Goal: Information Seeking & Learning: Learn about a topic

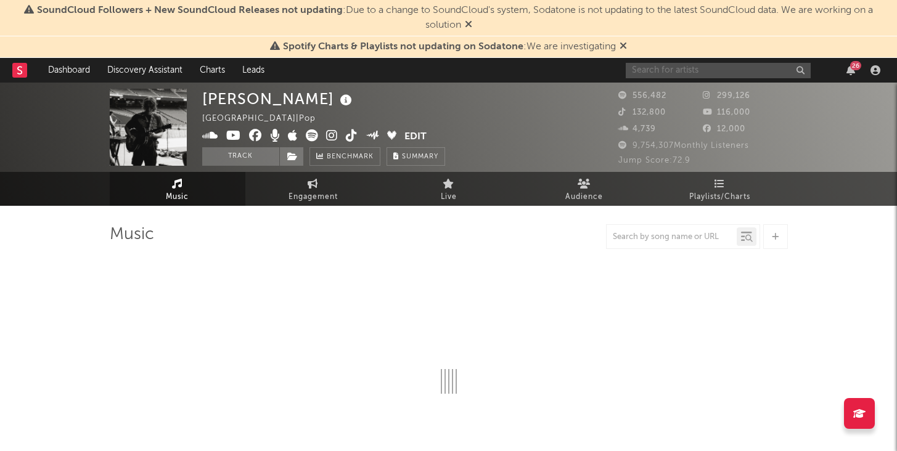
click at [697, 68] on input "text" at bounding box center [718, 70] width 185 height 15
type input "win"
select select "6m"
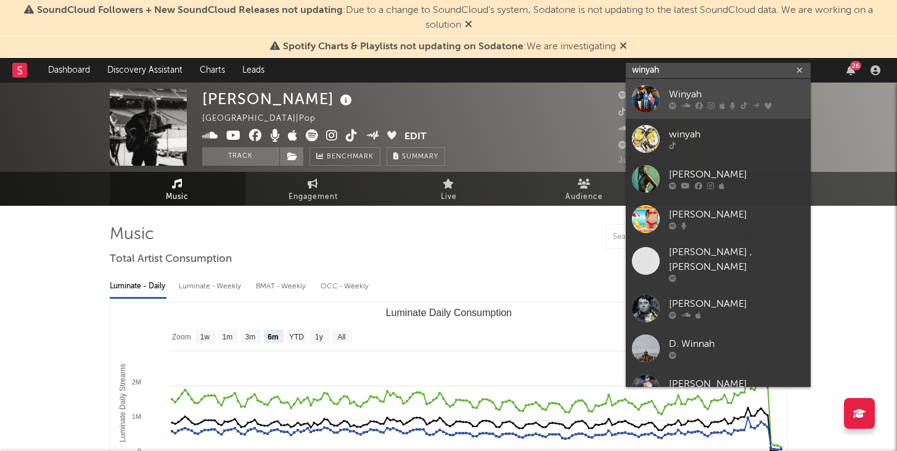
type input "winyah"
click at [683, 91] on div "Winyah" at bounding box center [737, 95] width 136 height 15
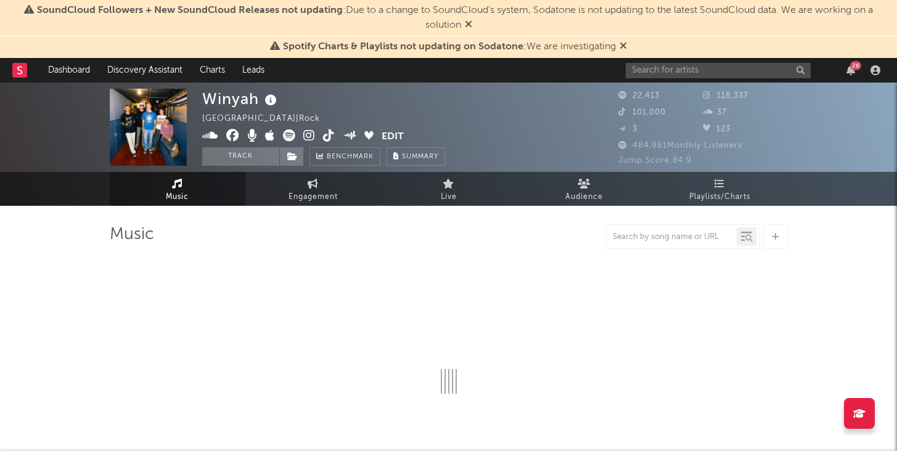
select select "6m"
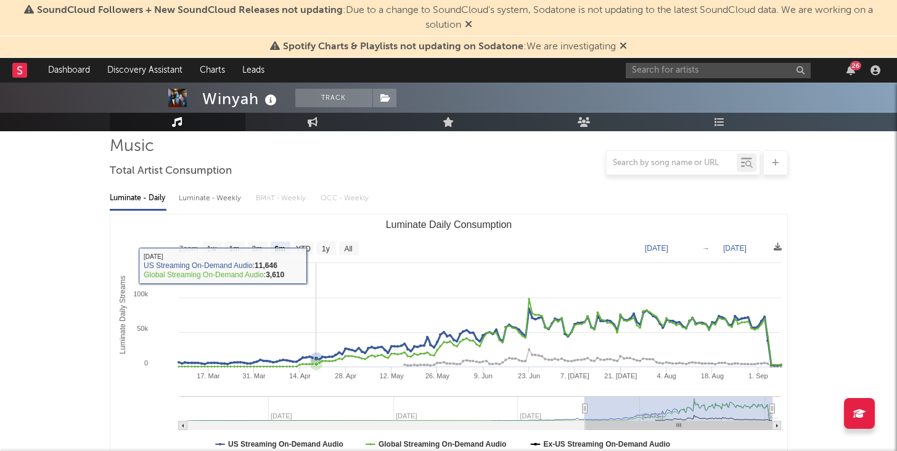
scroll to position [108, 0]
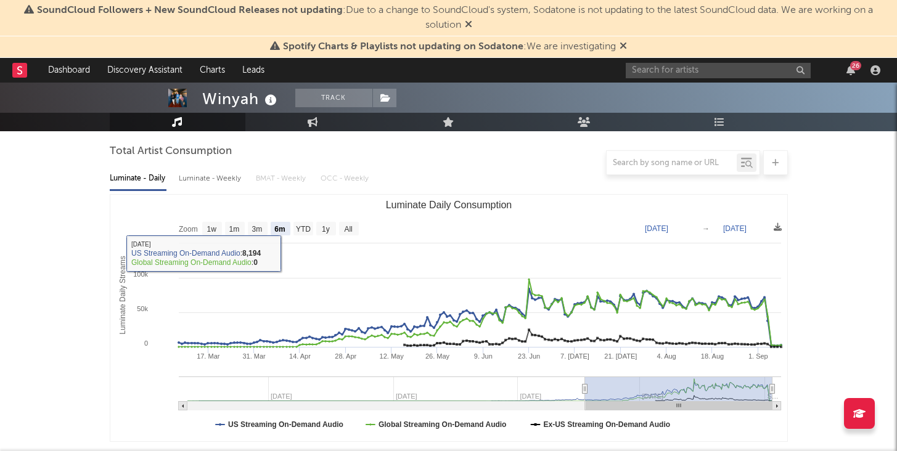
click at [234, 179] on div "Luminate - Weekly" at bounding box center [211, 178] width 65 height 21
select select "6m"
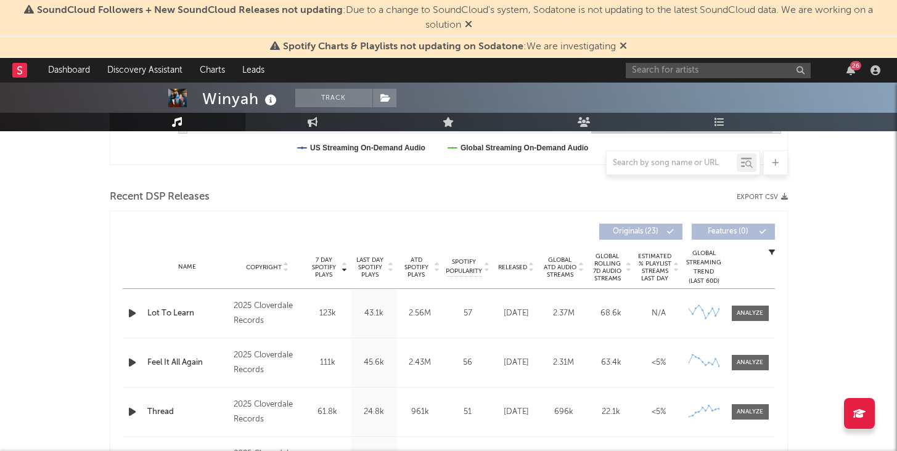
scroll to position [385, 0]
click at [369, 250] on div "Name Copyright Label Album Names Composer Names 7 Day Spotify Plays Last Day Sp…" at bounding box center [449, 266] width 652 height 43
click at [374, 262] on span "Last Day Spotify Plays" at bounding box center [370, 267] width 33 height 22
click at [315, 250] on div "Name Copyright Label Album Names Composer Names 7 Day Spotify Plays Last Day Sp…" at bounding box center [449, 266] width 652 height 43
click at [319, 259] on span "7 Day Spotify Plays" at bounding box center [324, 267] width 33 height 22
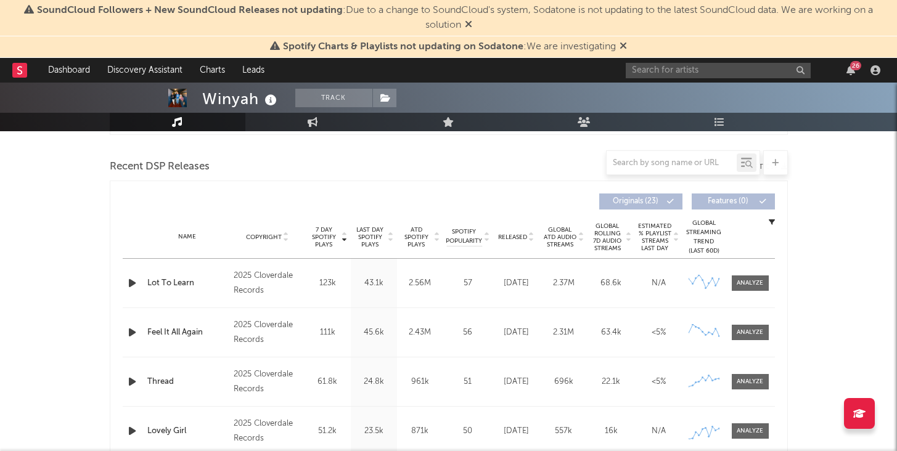
scroll to position [417, 0]
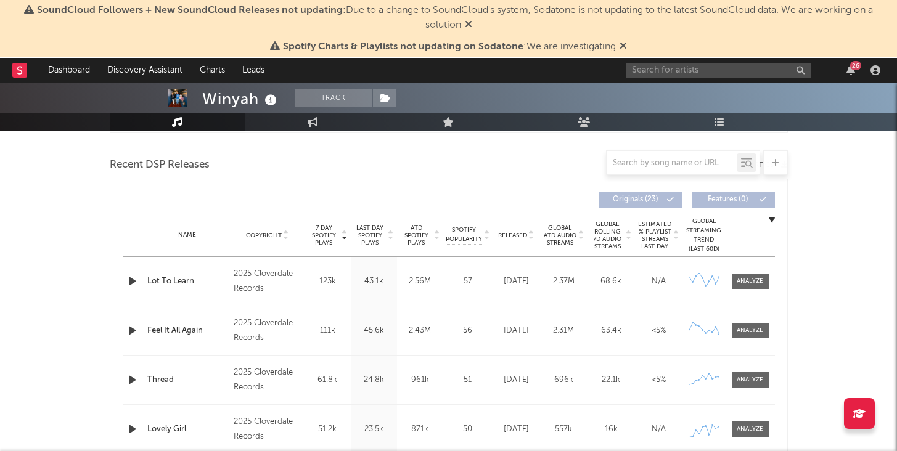
click at [411, 216] on div "Name Copyright Label Album Names Composer Names 7 Day Spotify Plays Last Day Sp…" at bounding box center [449, 235] width 652 height 43
click at [412, 224] on span "ATD Spotify Plays" at bounding box center [416, 235] width 33 height 22
click at [412, 235] on span "ATD Spotify Plays" at bounding box center [416, 235] width 33 height 22
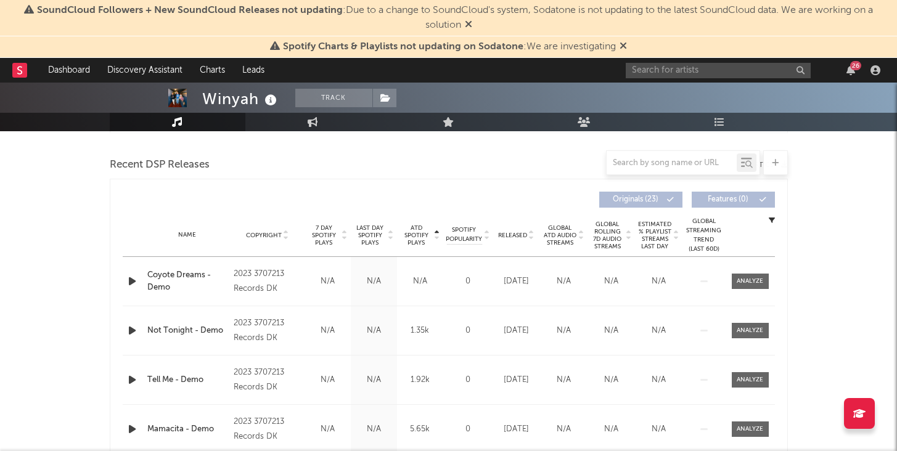
click at [412, 235] on span "ATD Spotify Plays" at bounding box center [416, 235] width 33 height 22
click at [522, 235] on span "Released" at bounding box center [512, 235] width 29 height 7
click at [330, 97] on button "Track" at bounding box center [333, 98] width 77 height 18
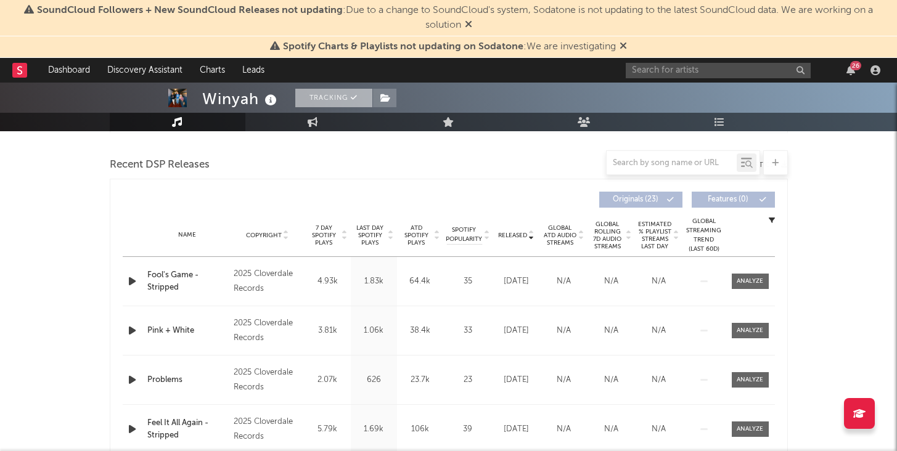
scroll to position [319, 0]
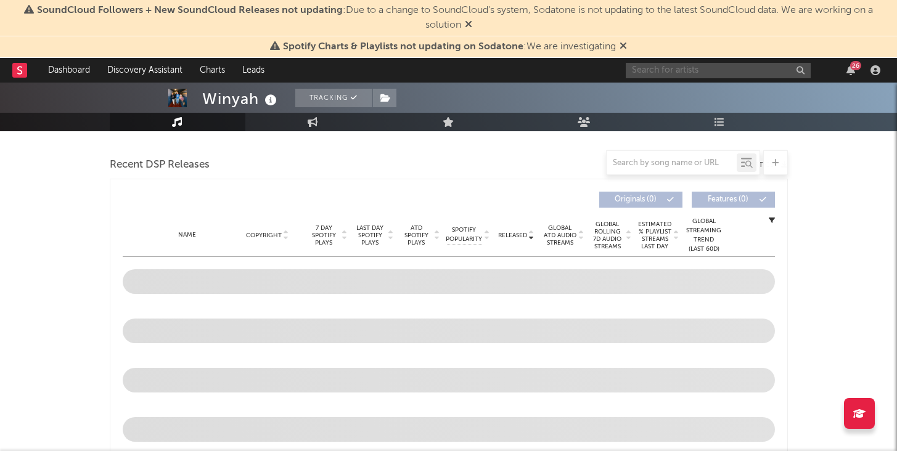
click at [686, 73] on input "text" at bounding box center [718, 70] width 185 height 15
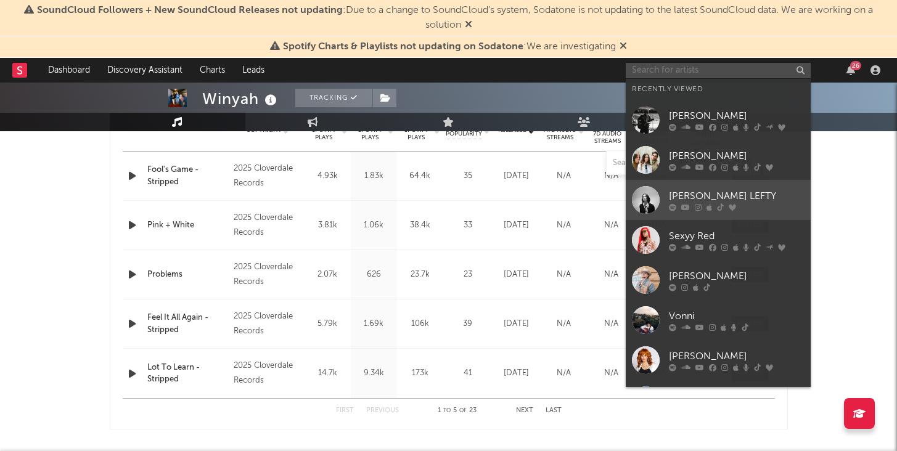
select select "6m"
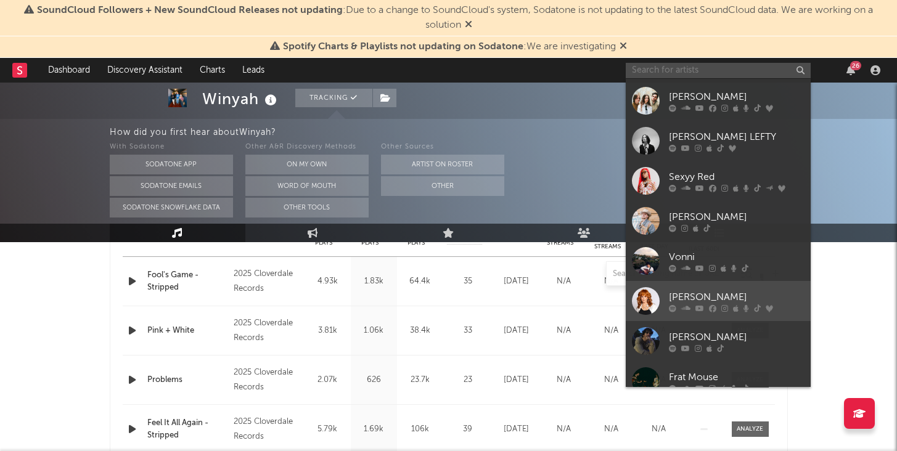
scroll to position [113, 0]
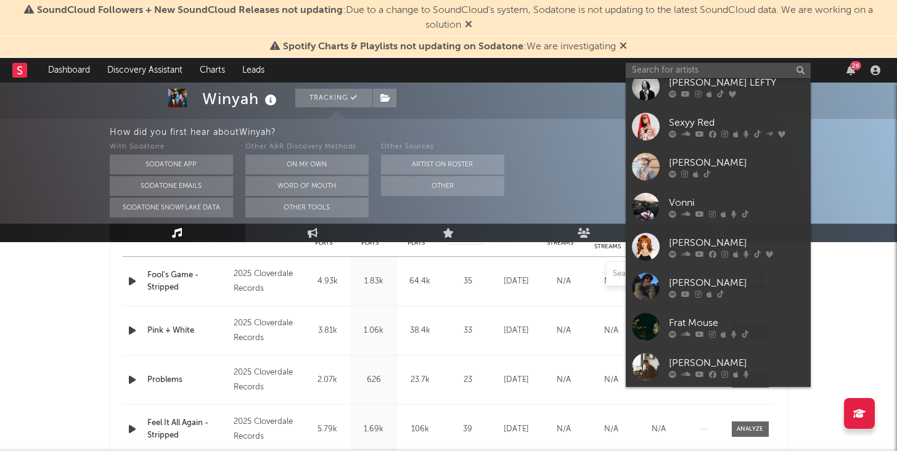
click at [708, 362] on div "[PERSON_NAME]" at bounding box center [737, 363] width 136 height 15
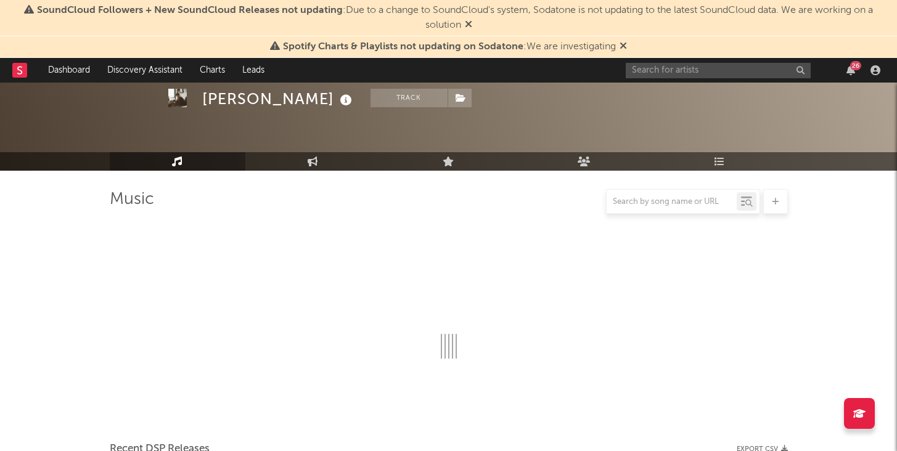
scroll to position [417, 0]
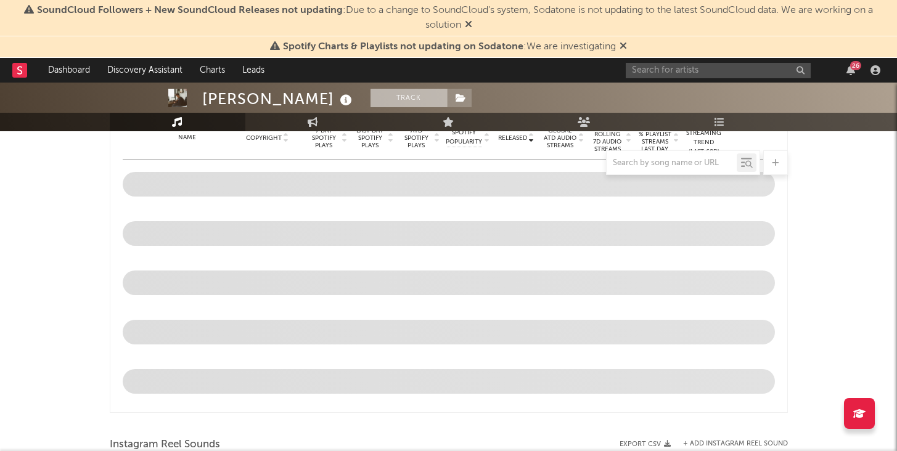
select select "1w"
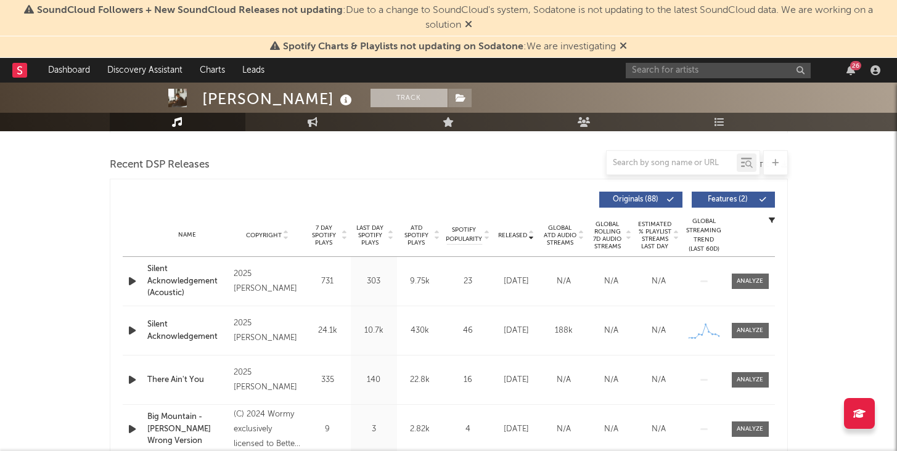
click at [370, 100] on button "Track" at bounding box center [408, 98] width 77 height 18
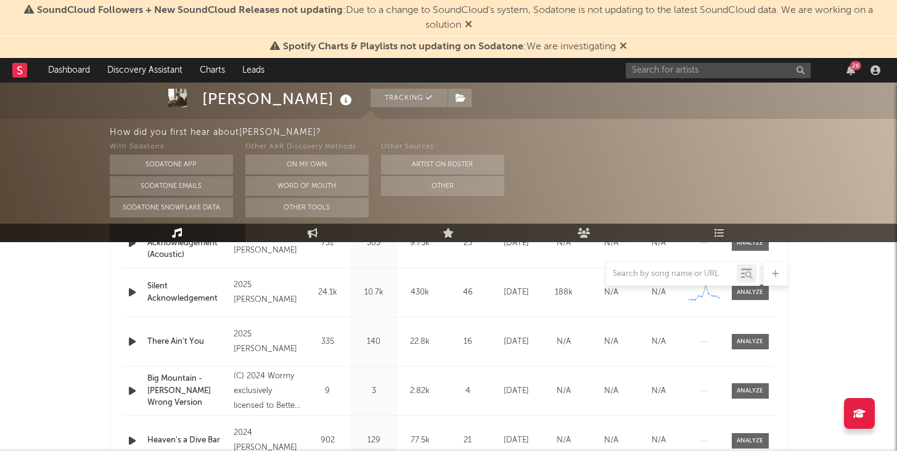
scroll to position [528, 0]
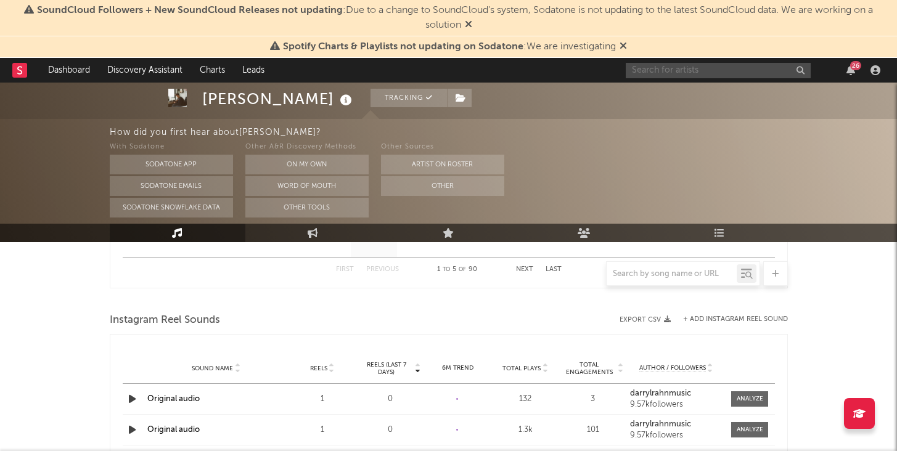
click at [691, 70] on input "text" at bounding box center [718, 70] width 185 height 15
select select "1w"
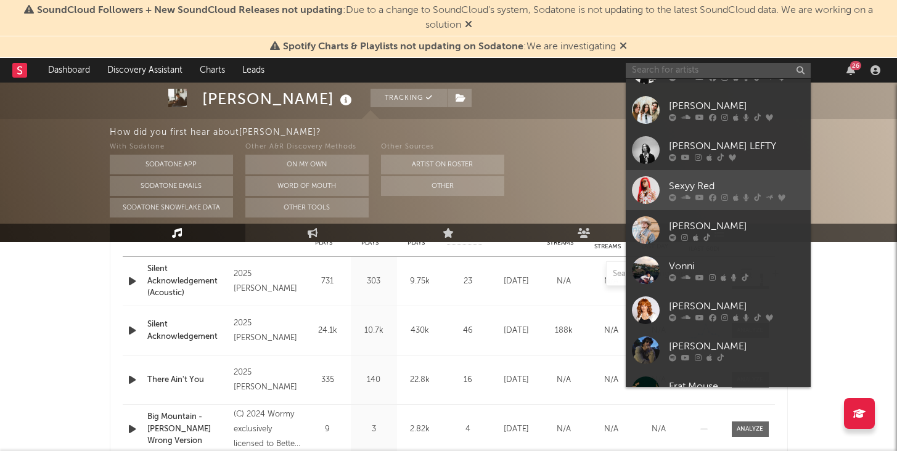
scroll to position [113, 0]
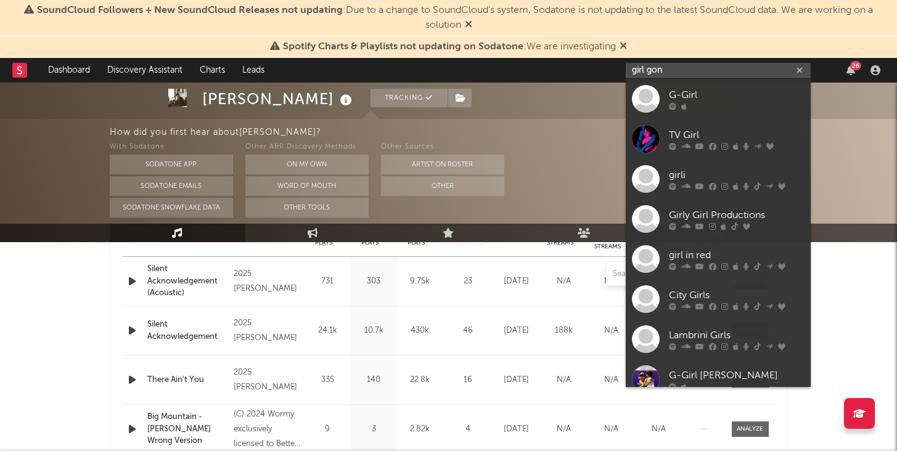
type input "girl gone"
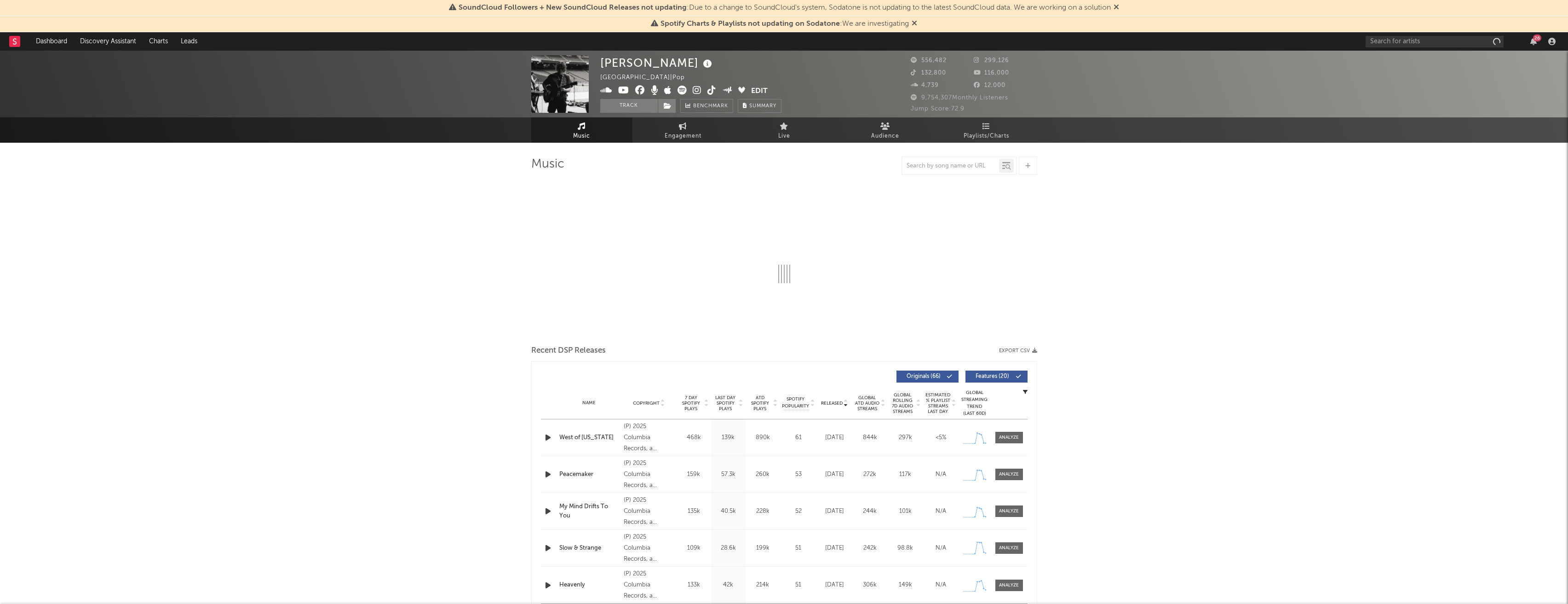
select select "6m"
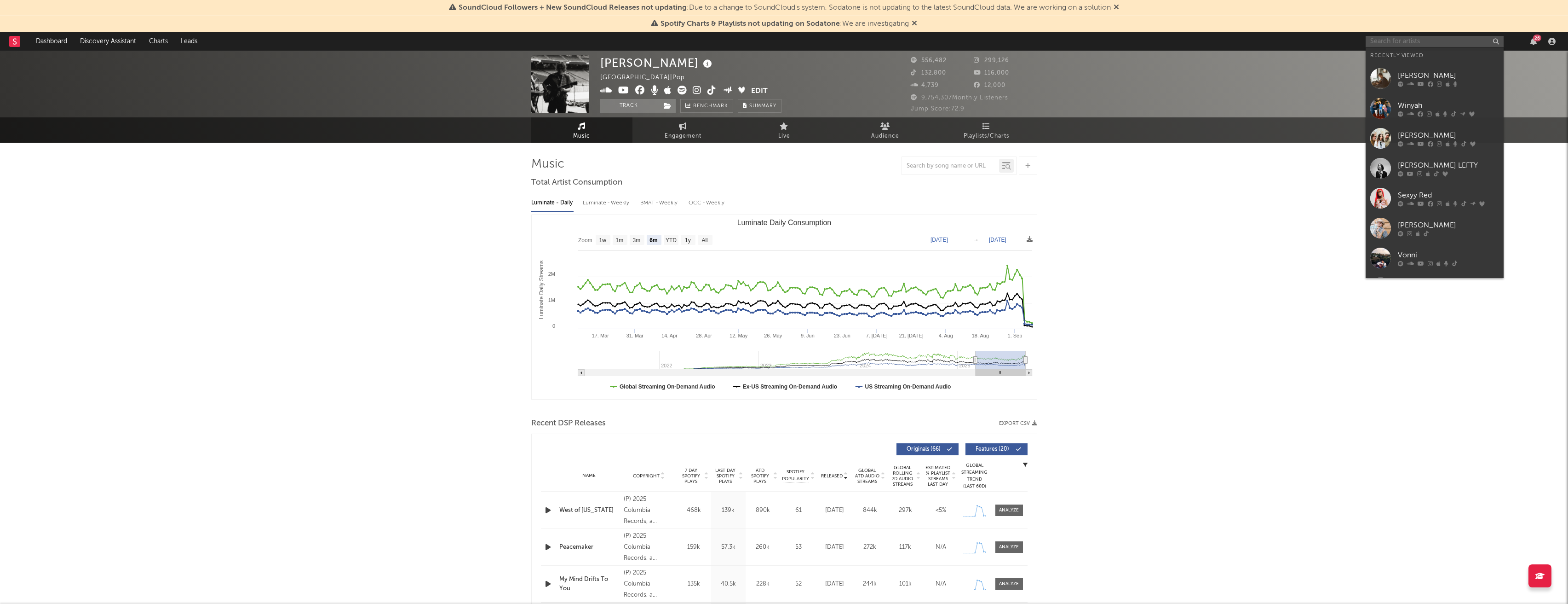
click at [1432, 40] on input "text" at bounding box center [1434, 41] width 138 height 11
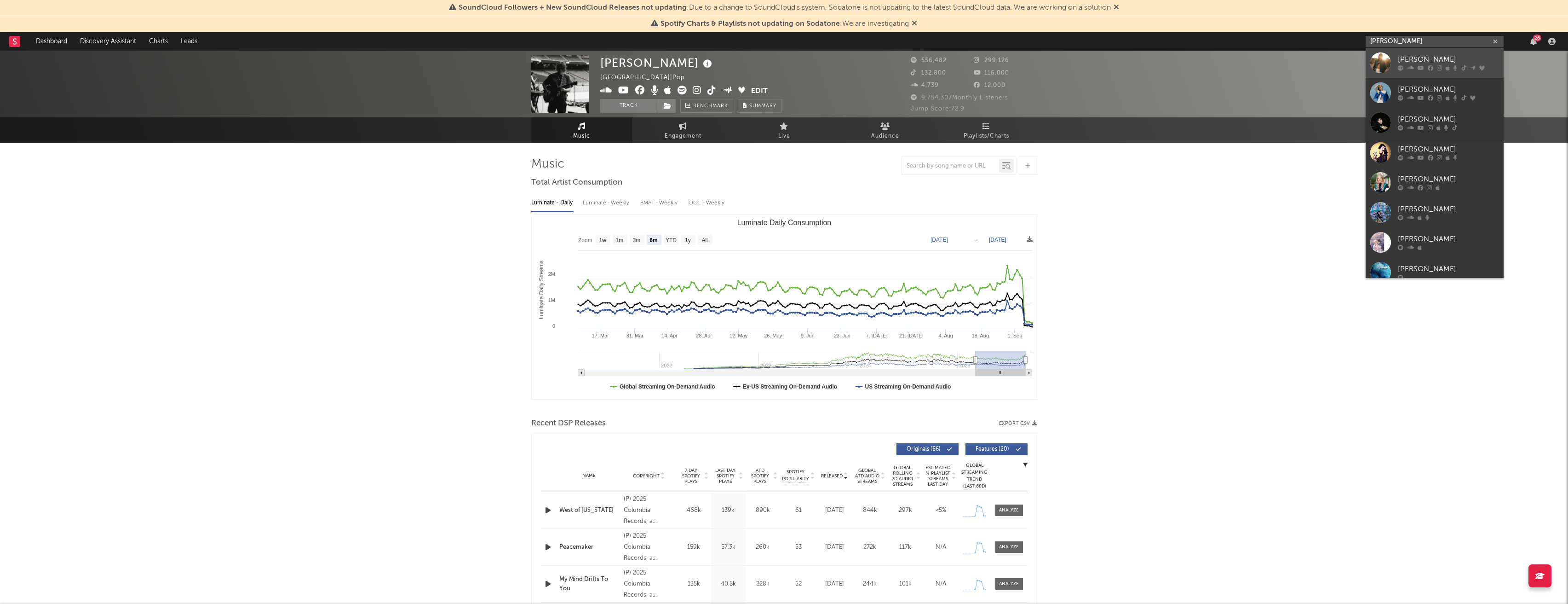
type input "lily f"
click at [1416, 62] on div "Lily Fitts" at bounding box center [1449, 60] width 101 height 11
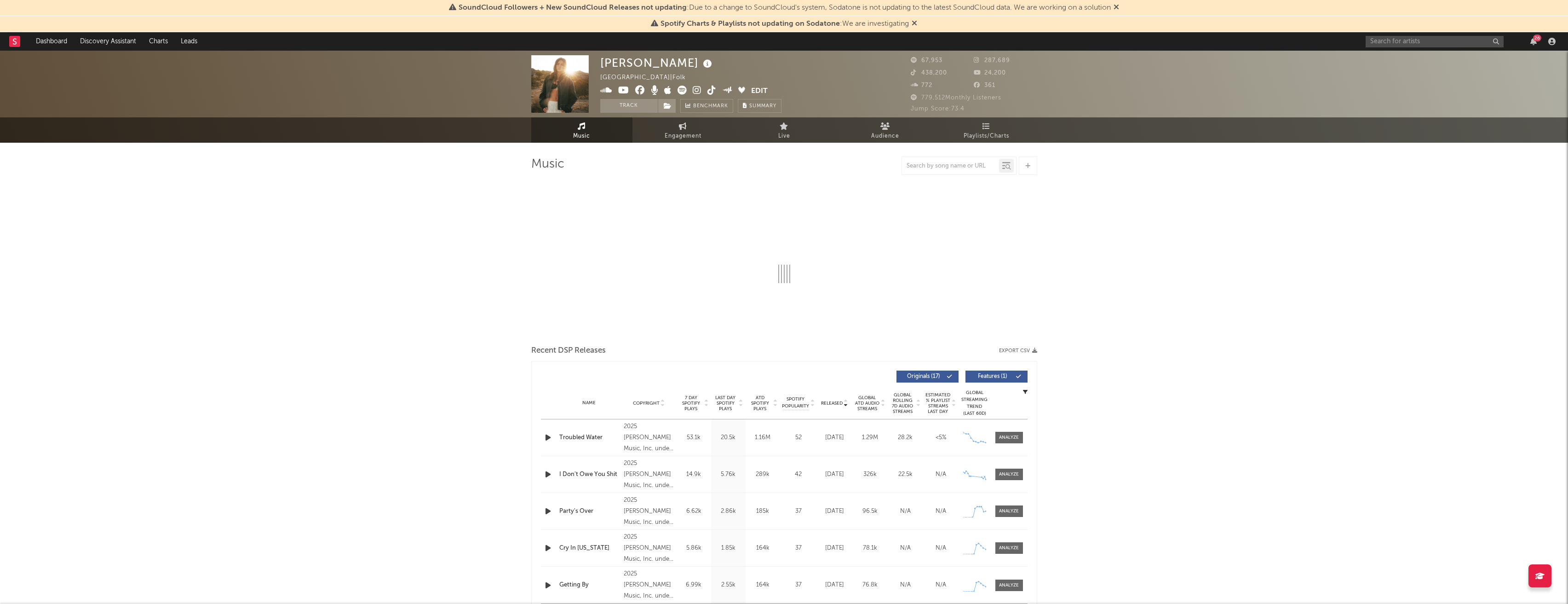
select select "6m"
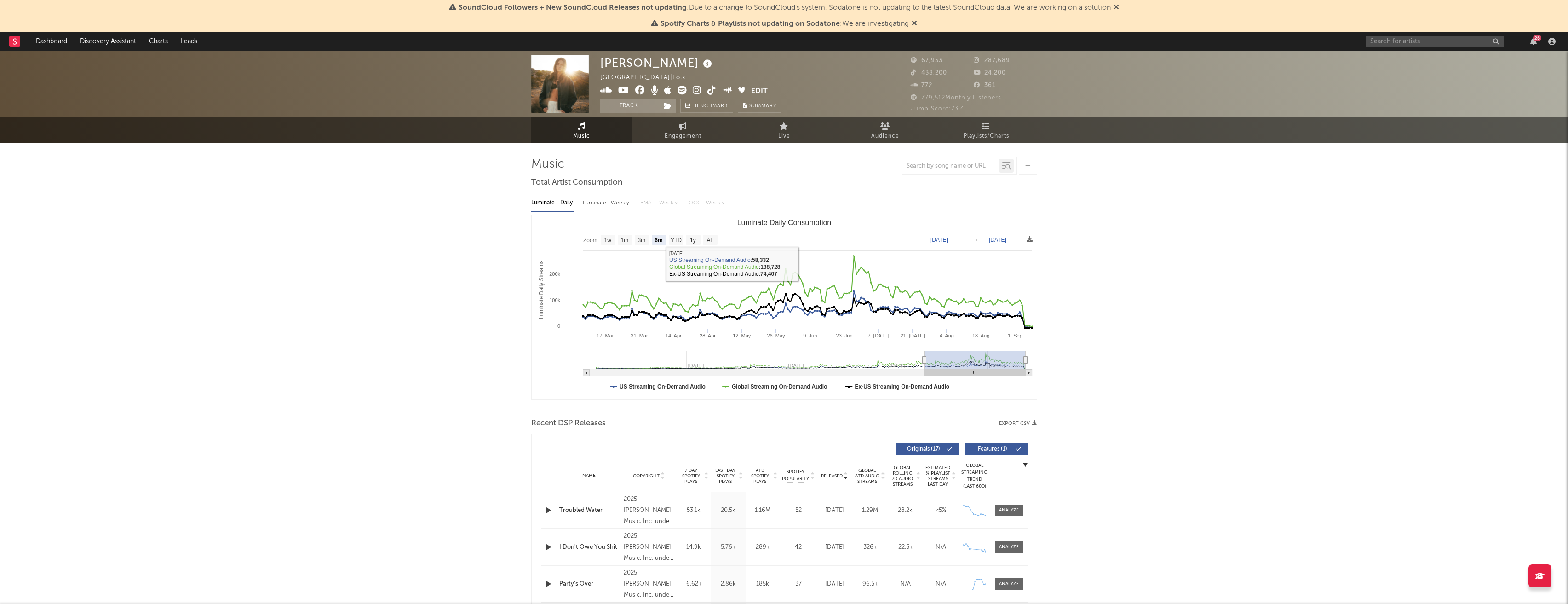
click at [590, 201] on div "Luminate - Weekly" at bounding box center [607, 202] width 49 height 16
select select "6m"
